Goal: Obtain resource: Download file/media

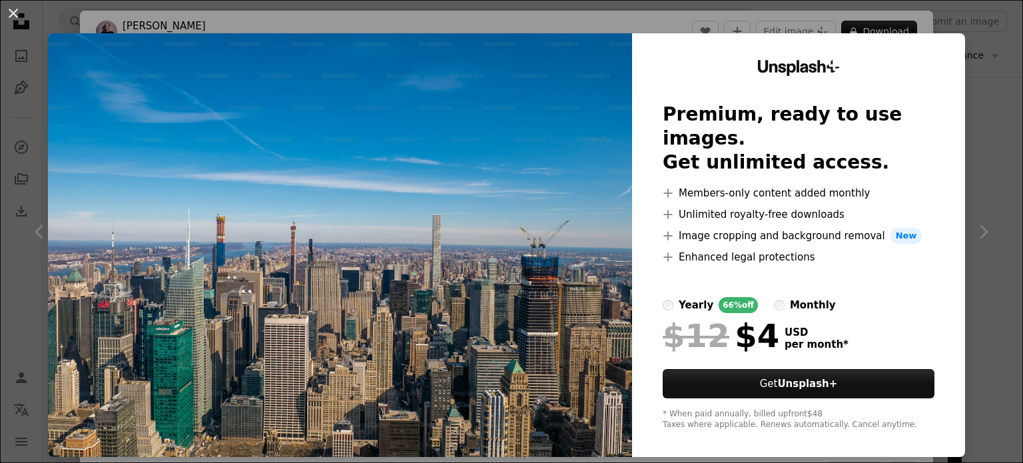
click at [472, 138] on img at bounding box center [340, 245] width 584 height 424
click at [13, 17] on button "An X shape" at bounding box center [13, 13] width 16 height 16
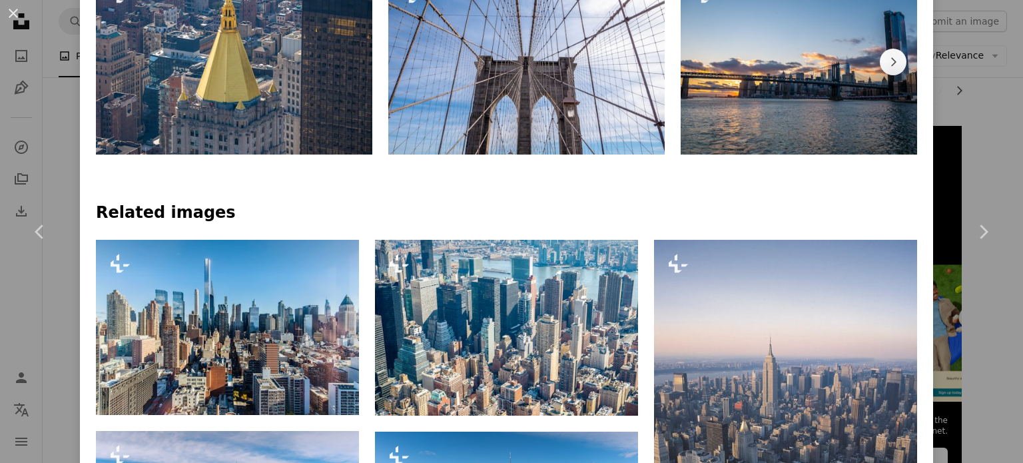
scroll to position [913, 0]
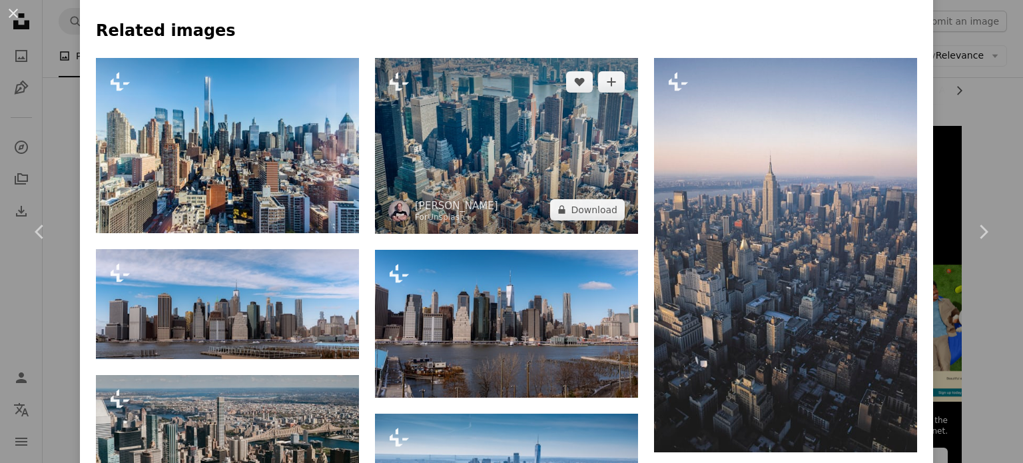
click at [511, 154] on img at bounding box center [506, 146] width 263 height 176
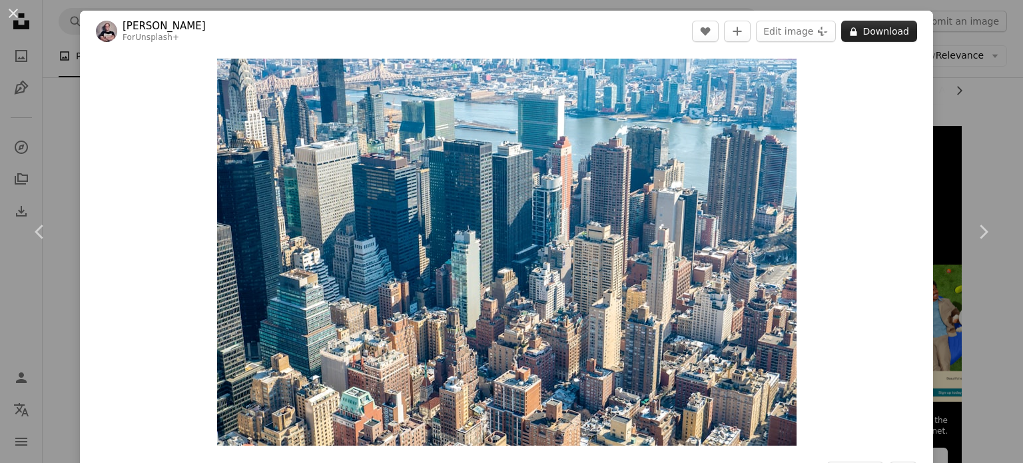
click at [895, 27] on button "A lock Download" at bounding box center [879, 31] width 76 height 21
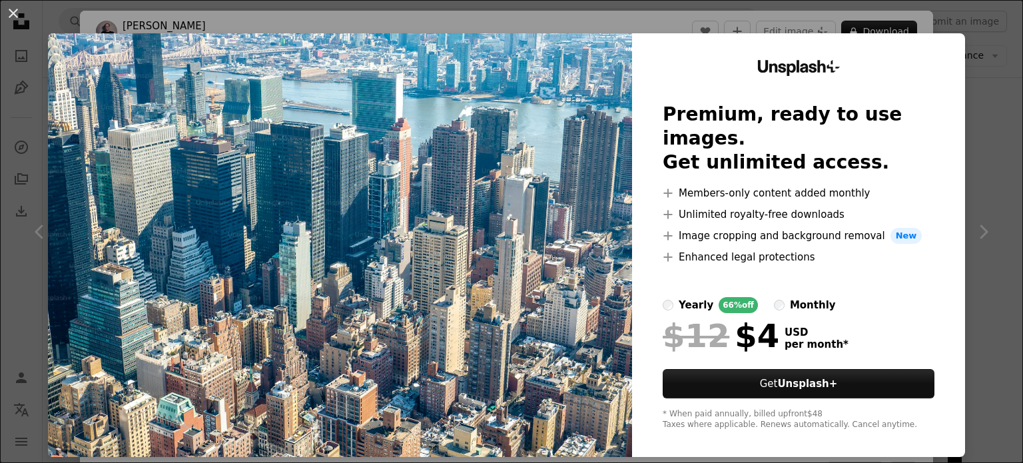
click at [391, 13] on div "An X shape Unsplash+ Premium, ready to use images. Get unlimited access. A plus…" at bounding box center [511, 231] width 1023 height 463
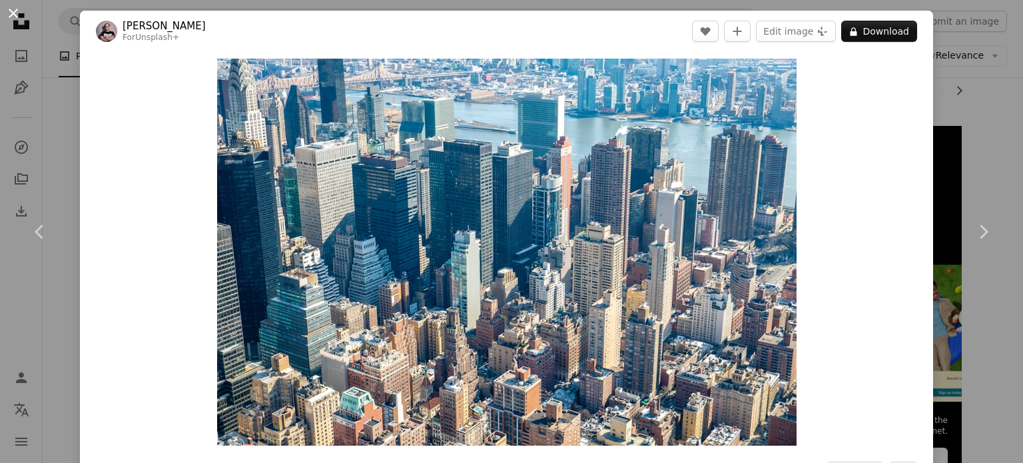
click at [13, 6] on button "An X shape" at bounding box center [13, 13] width 16 height 16
